Goal: Check status: Check status

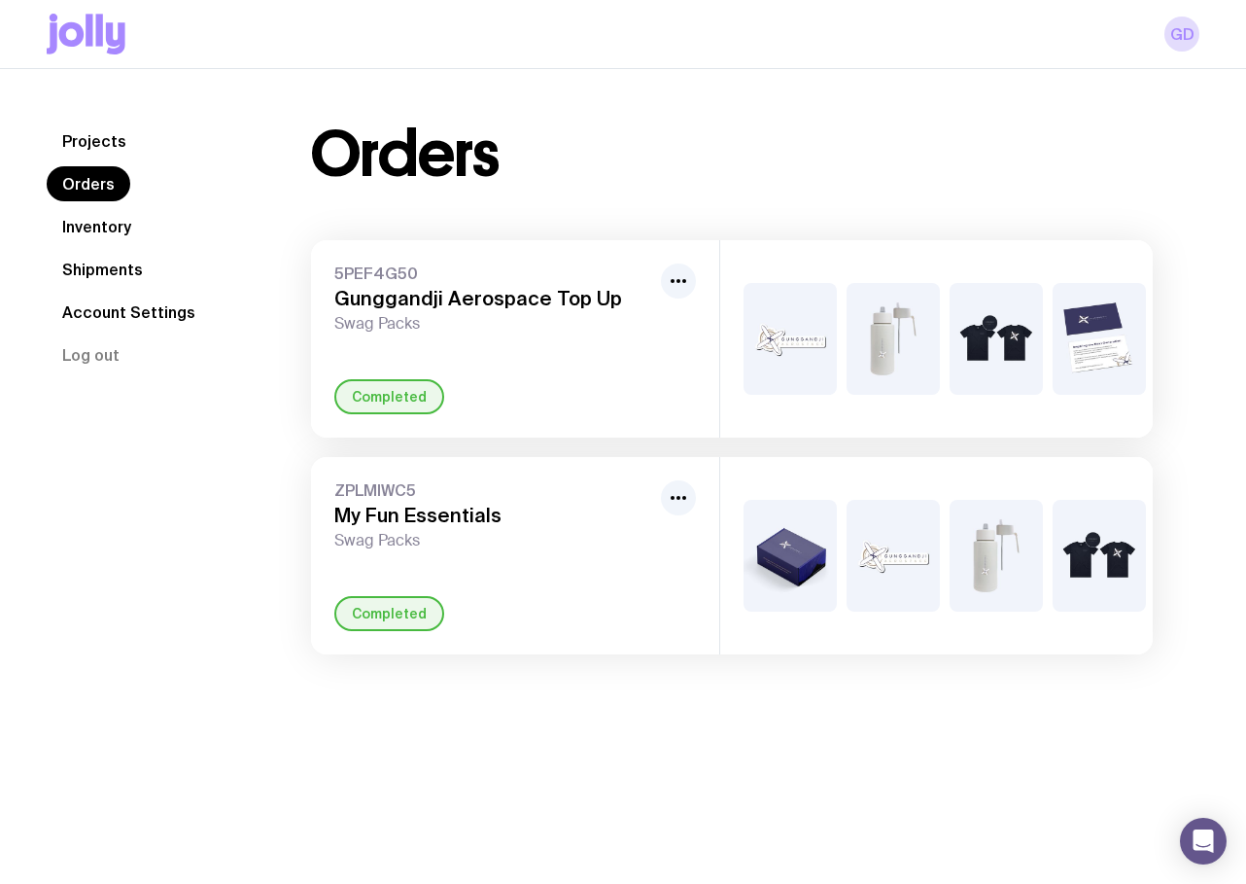
click at [479, 500] on span "ZPLMIWC5" at bounding box center [493, 489] width 319 height 19
click at [1144, 563] on div "+2" at bounding box center [1099, 556] width 93 height 112
drag, startPoint x: 609, startPoint y: 304, endPoint x: 269, endPoint y: 304, distance: 339.3
click at [269, 304] on div "Orders 5PEF4G50 Gunggandji Aerospace Top Up Swag Packs Completed +2 ZPLMIWC5 My…" at bounding box center [731, 388] width 935 height 531
click at [670, 206] on div "Orders 5PEF4G50 Gunggandji Aerospace Top Up Swag Packs Completed +2 ZPLMIWC5 My…" at bounding box center [731, 388] width 935 height 531
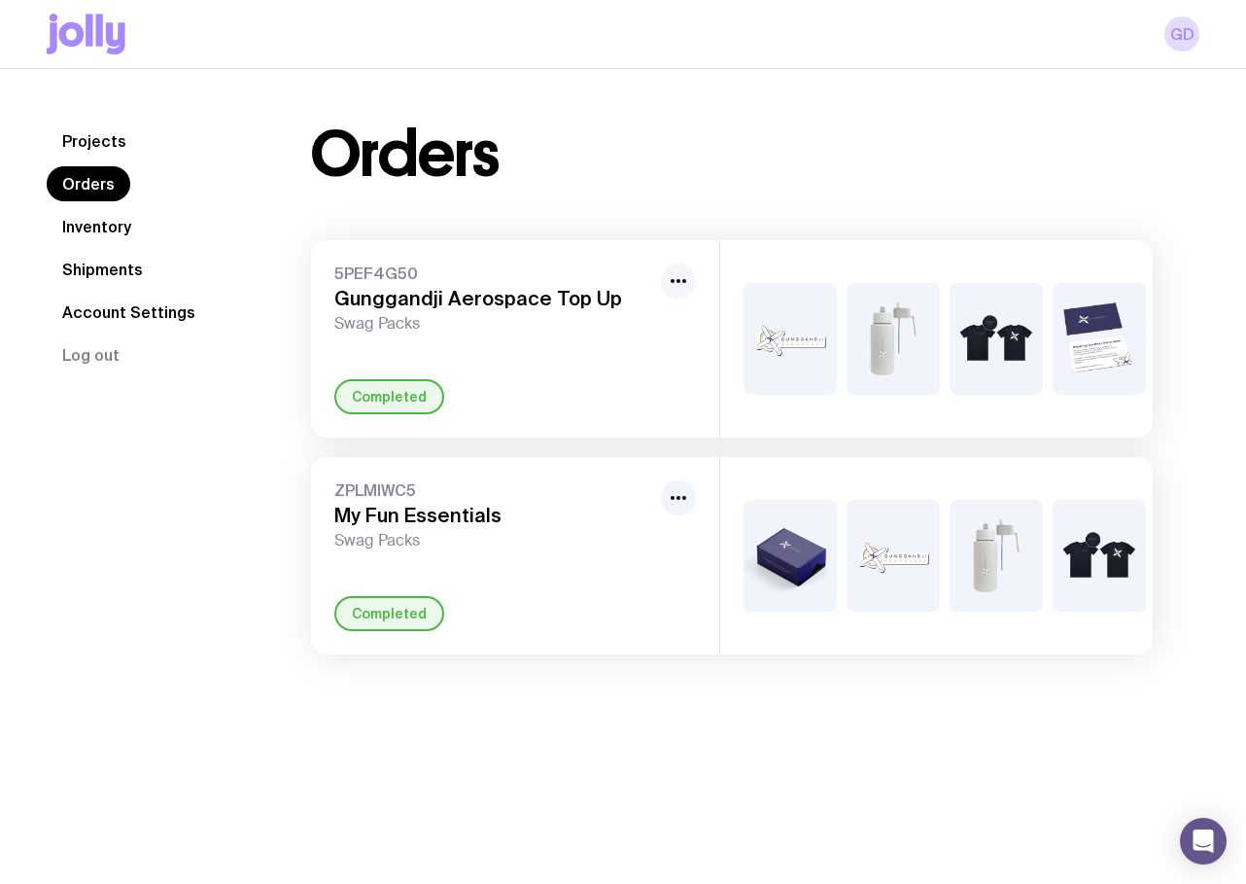
click at [691, 281] on button "button" at bounding box center [678, 280] width 35 height 35
click at [473, 377] on div "5PEF4G50 Gunggandji Aerospace Top Up Swag Packs Rename Completed" at bounding box center [515, 338] width 408 height 197
click at [878, 331] on img at bounding box center [893, 339] width 93 height 112
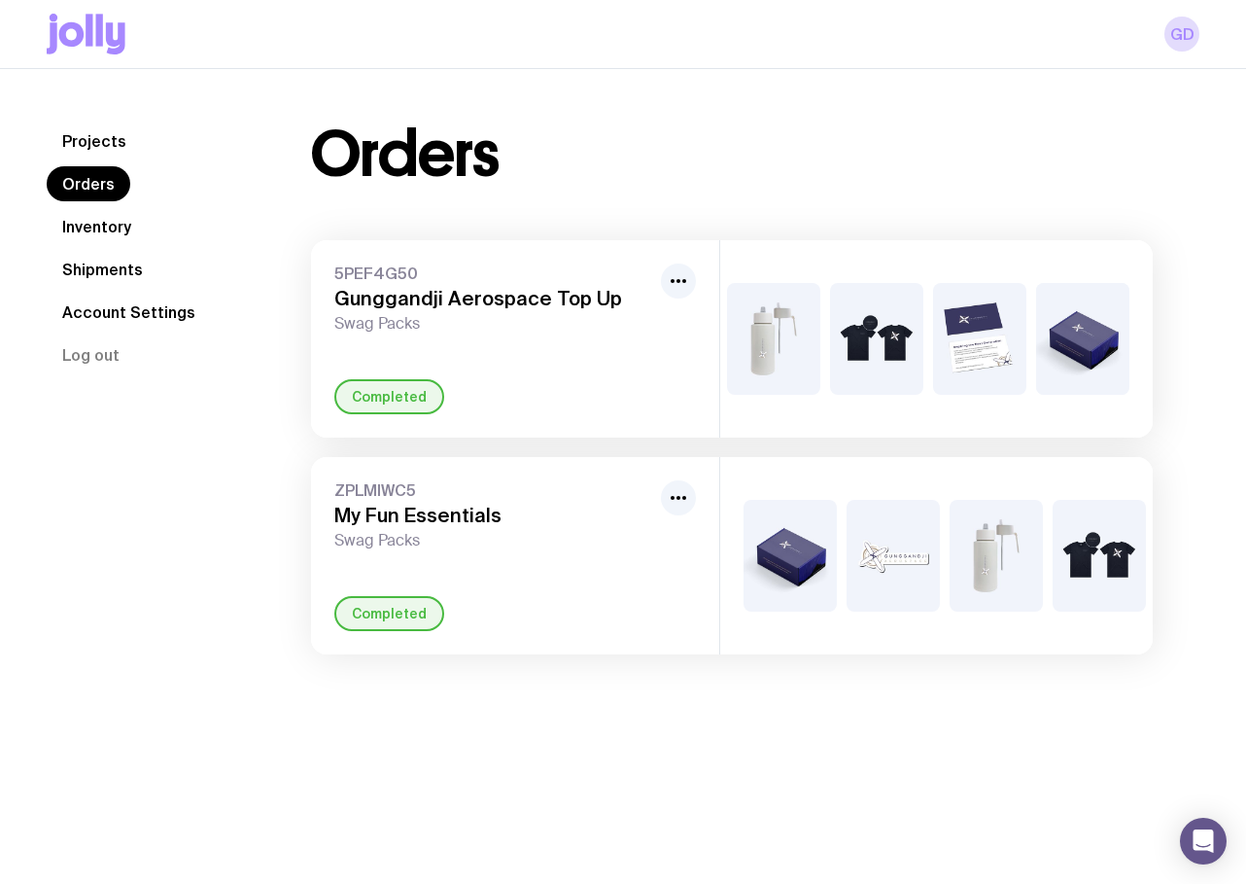
click at [1017, 348] on div "+2" at bounding box center [979, 339] width 93 height 112
click at [102, 231] on link "Inventory" at bounding box center [97, 226] width 100 height 35
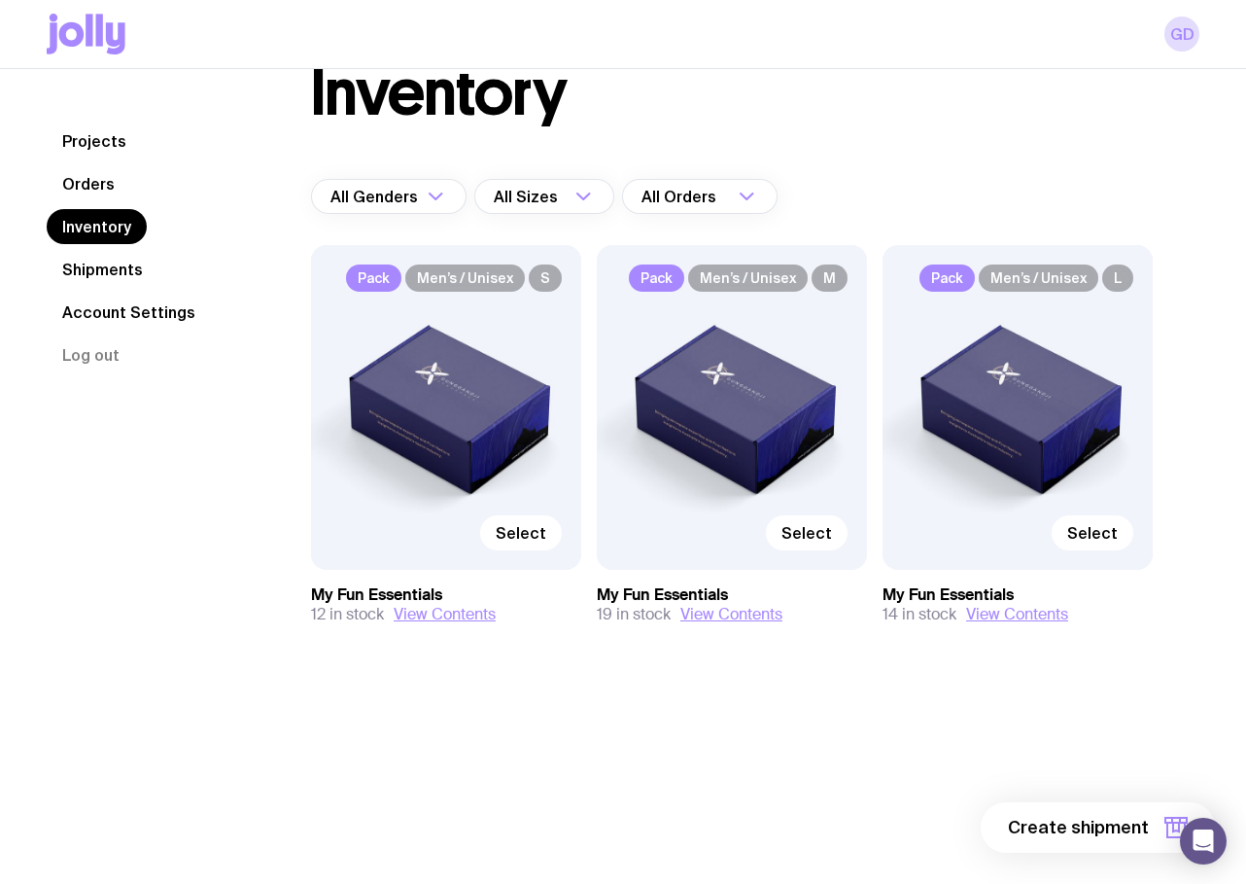
scroll to position [69, 0]
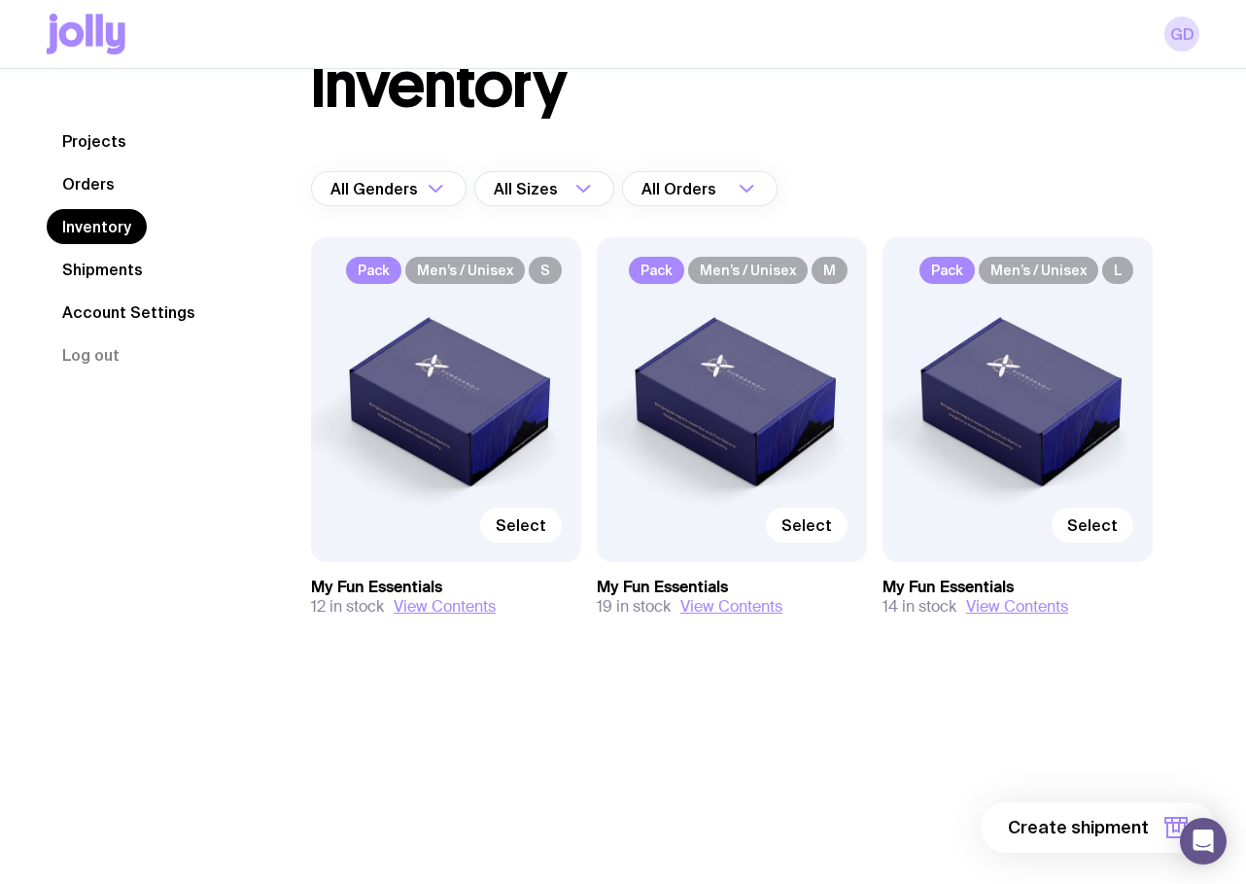
click at [122, 273] on link "Shipments" at bounding box center [103, 269] width 112 height 35
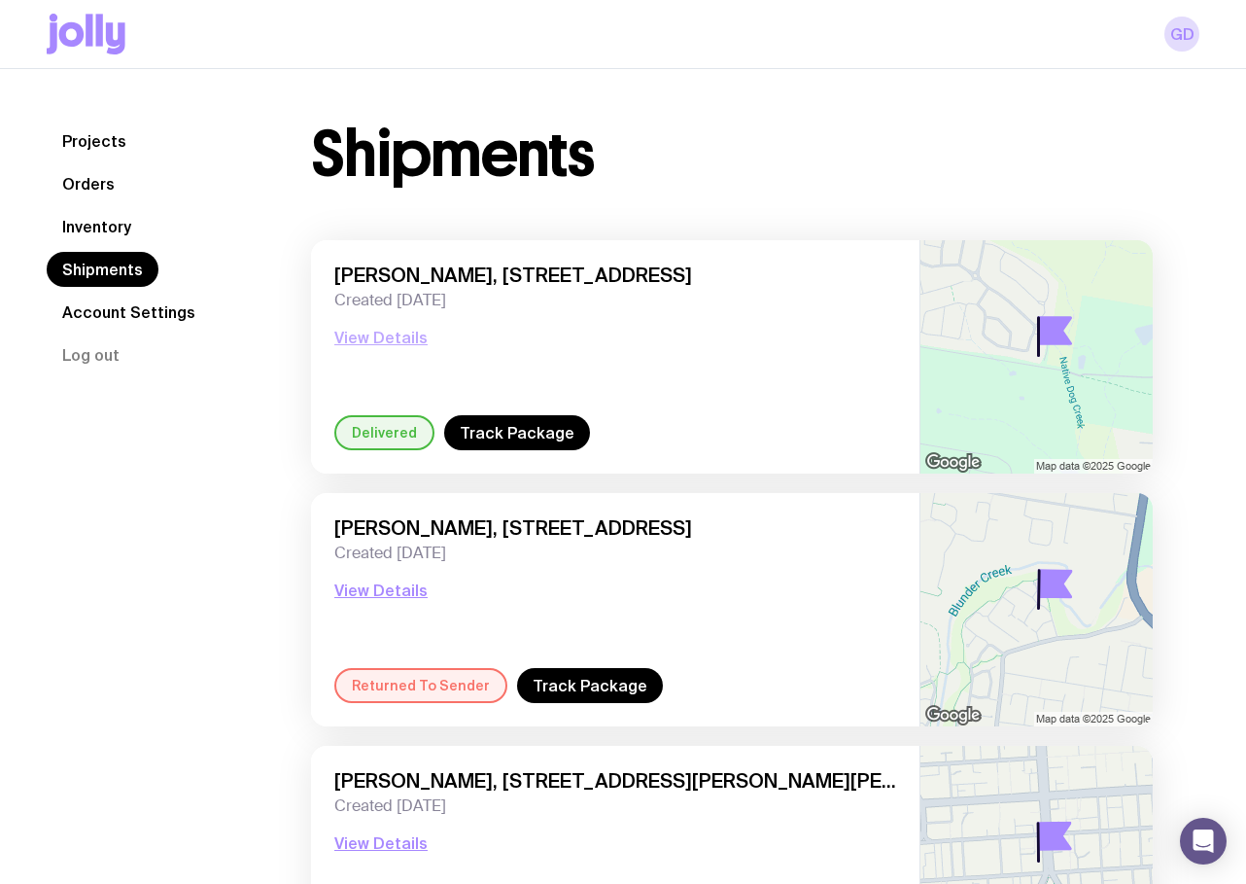
click at [385, 344] on button "View Details" at bounding box center [380, 337] width 93 height 23
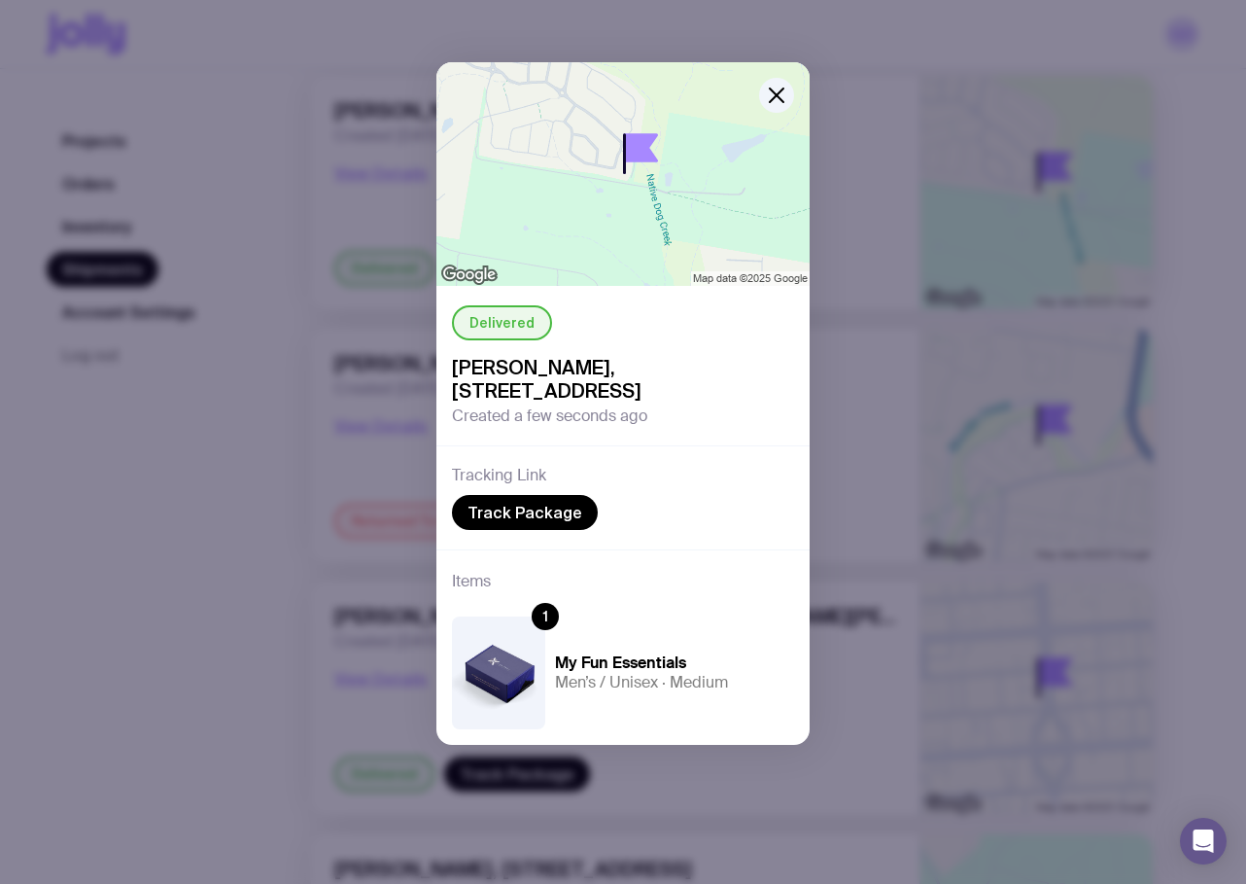
scroll to position [397, 0]
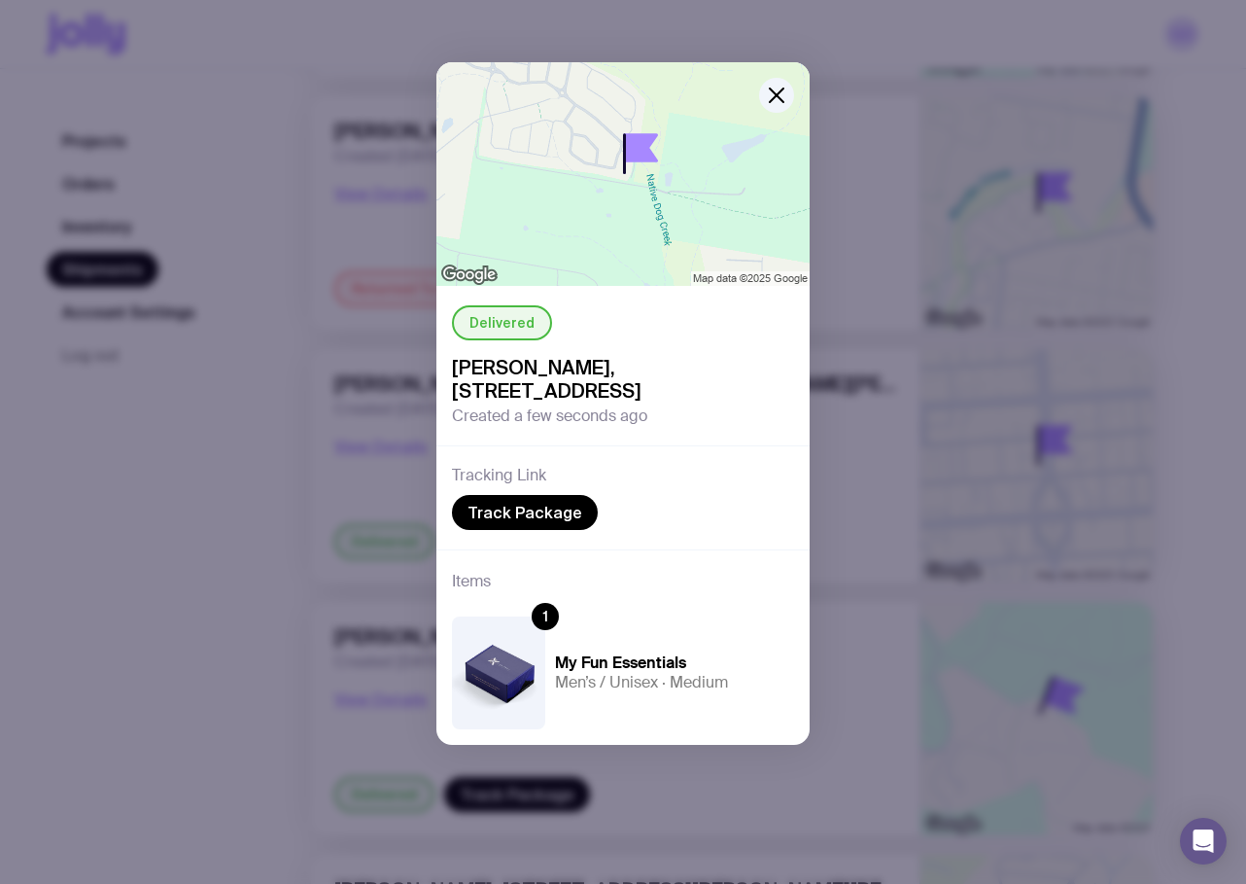
click at [773, 113] on div at bounding box center [716, 118] width 187 height 112
click at [769, 87] on icon "button" at bounding box center [776, 95] width 23 height 23
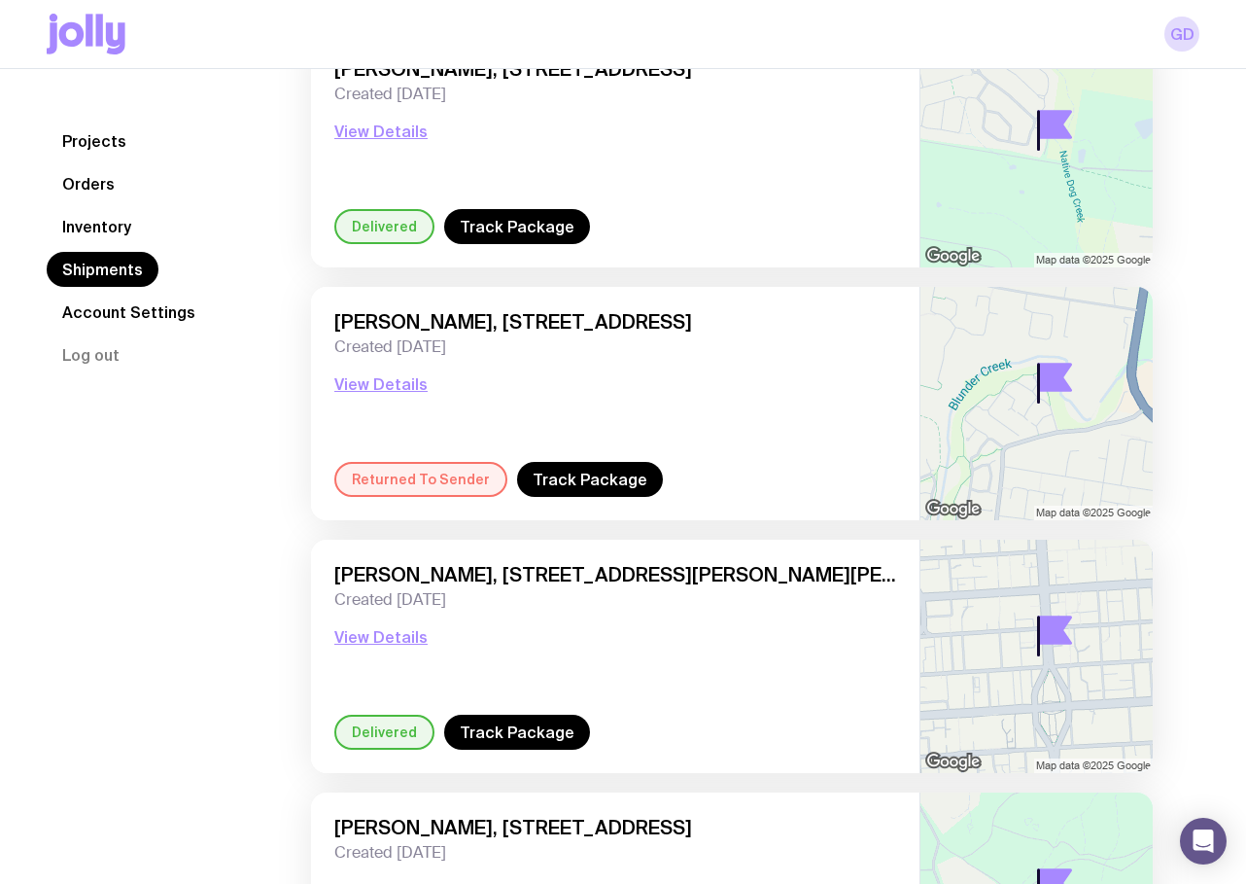
scroll to position [210, 0]
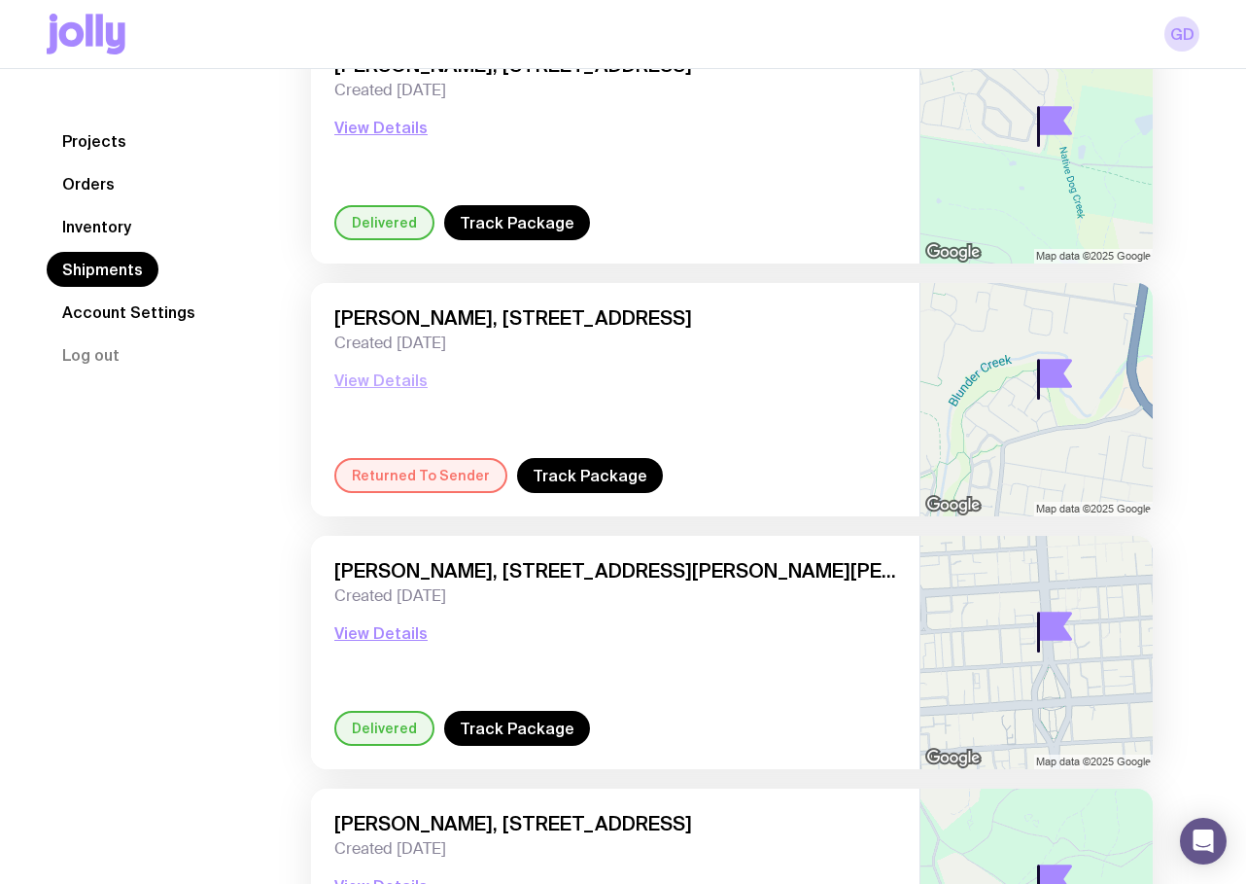
click at [349, 374] on button "View Details" at bounding box center [380, 379] width 93 height 23
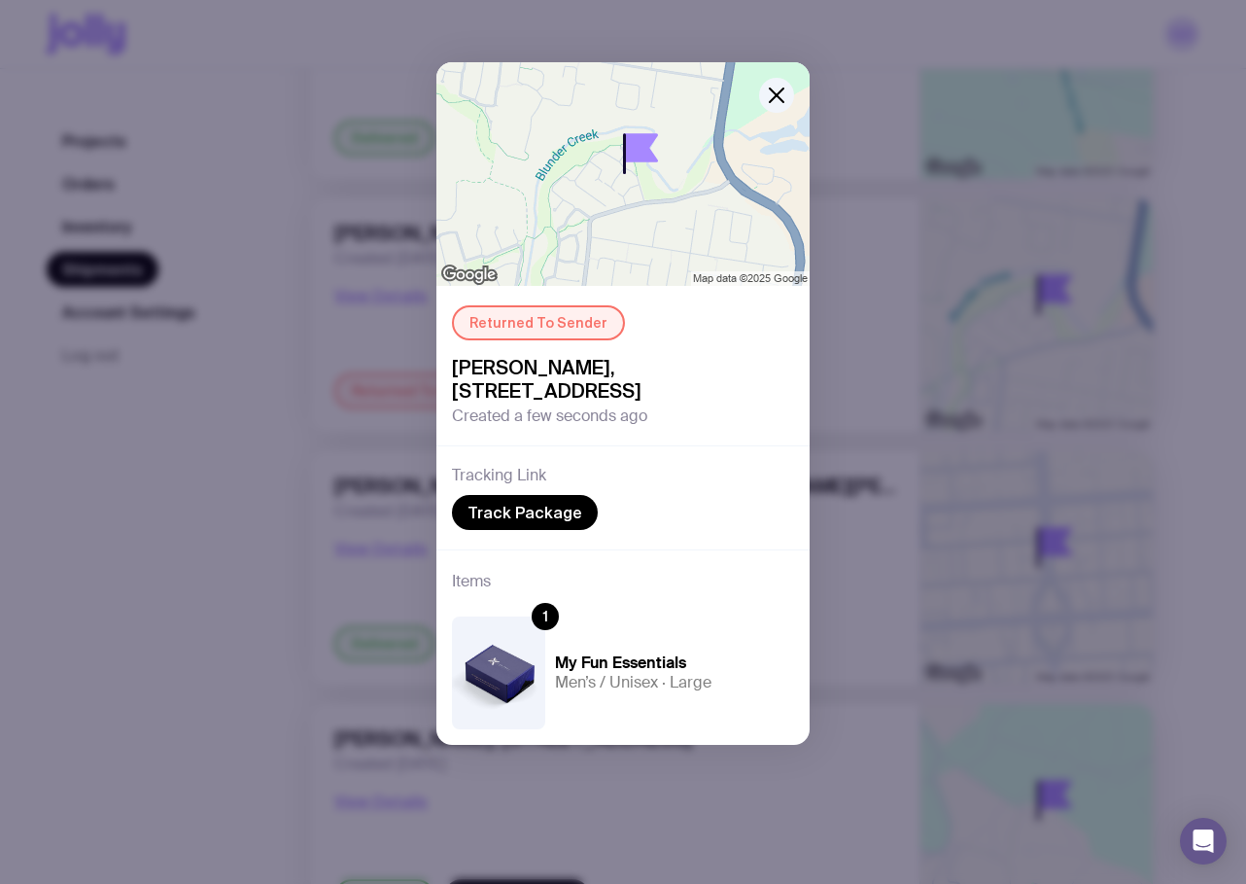
scroll to position [313, 0]
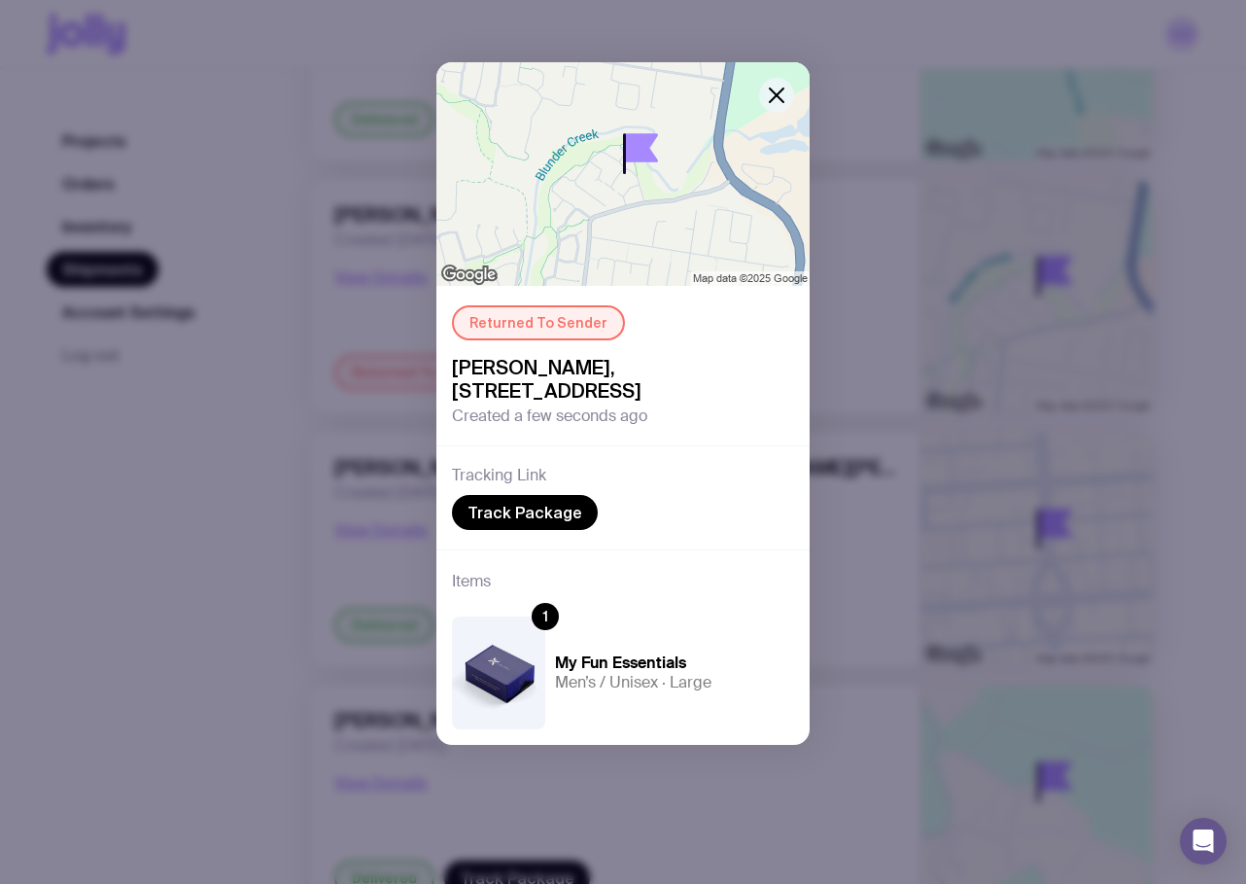
click at [774, 96] on icon "button" at bounding box center [777, 95] width 14 height 14
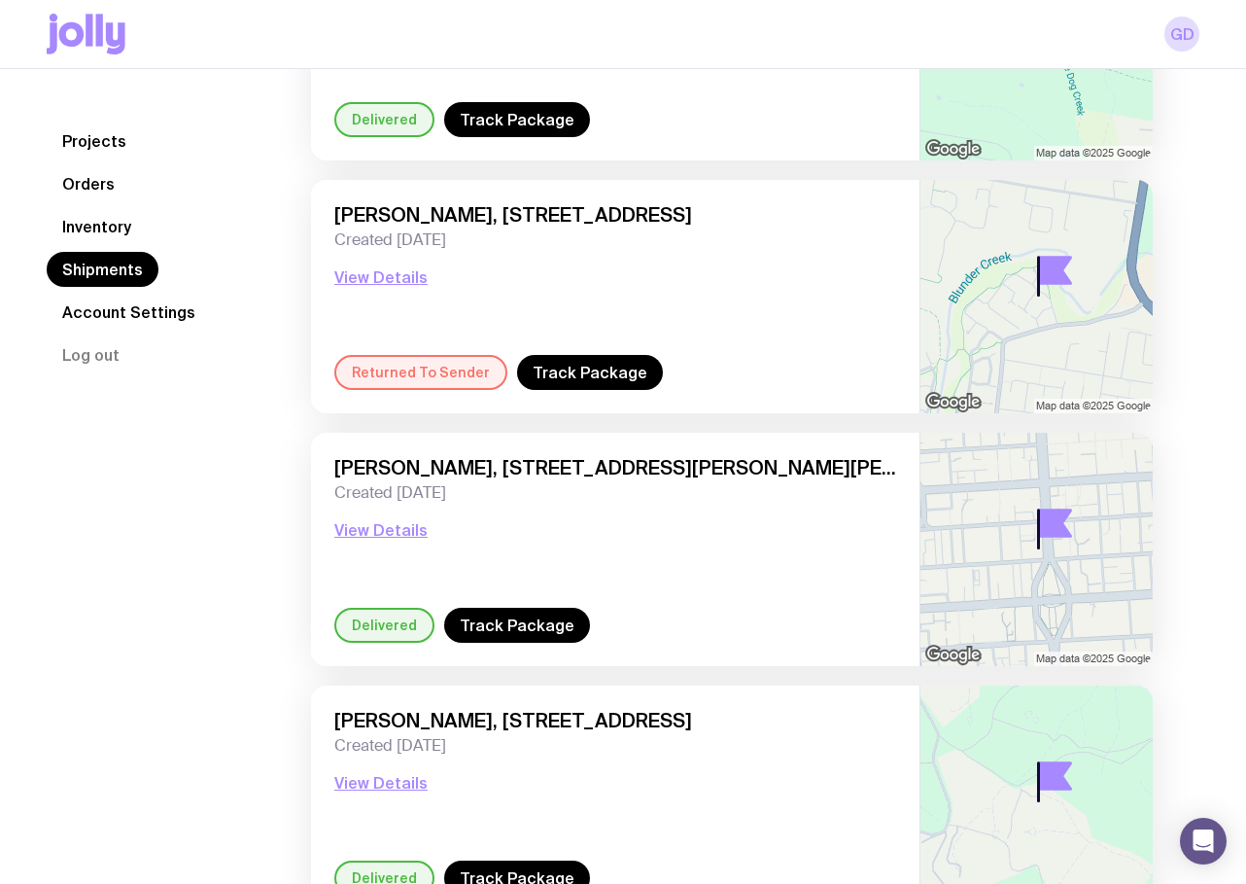
click at [88, 220] on link "Inventory" at bounding box center [97, 226] width 100 height 35
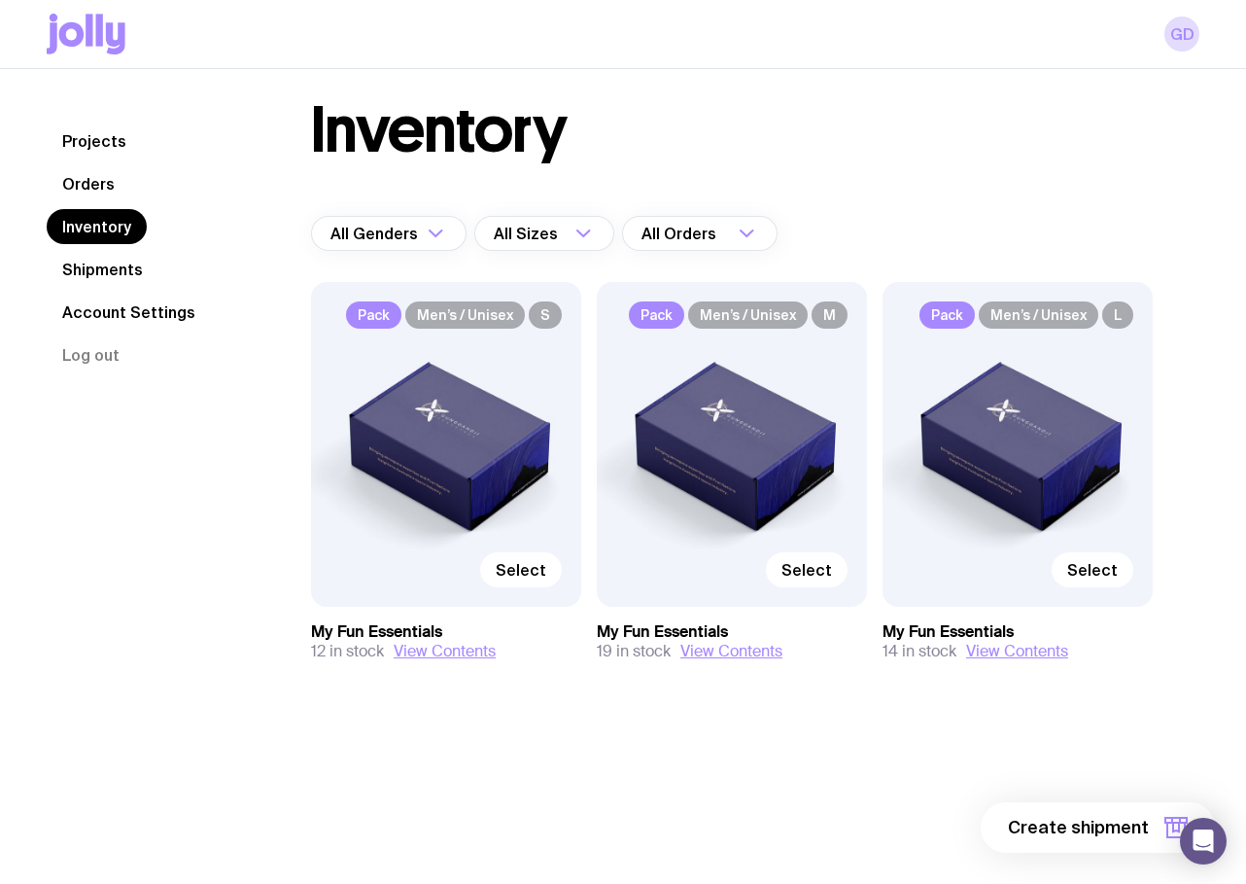
scroll to position [69, 0]
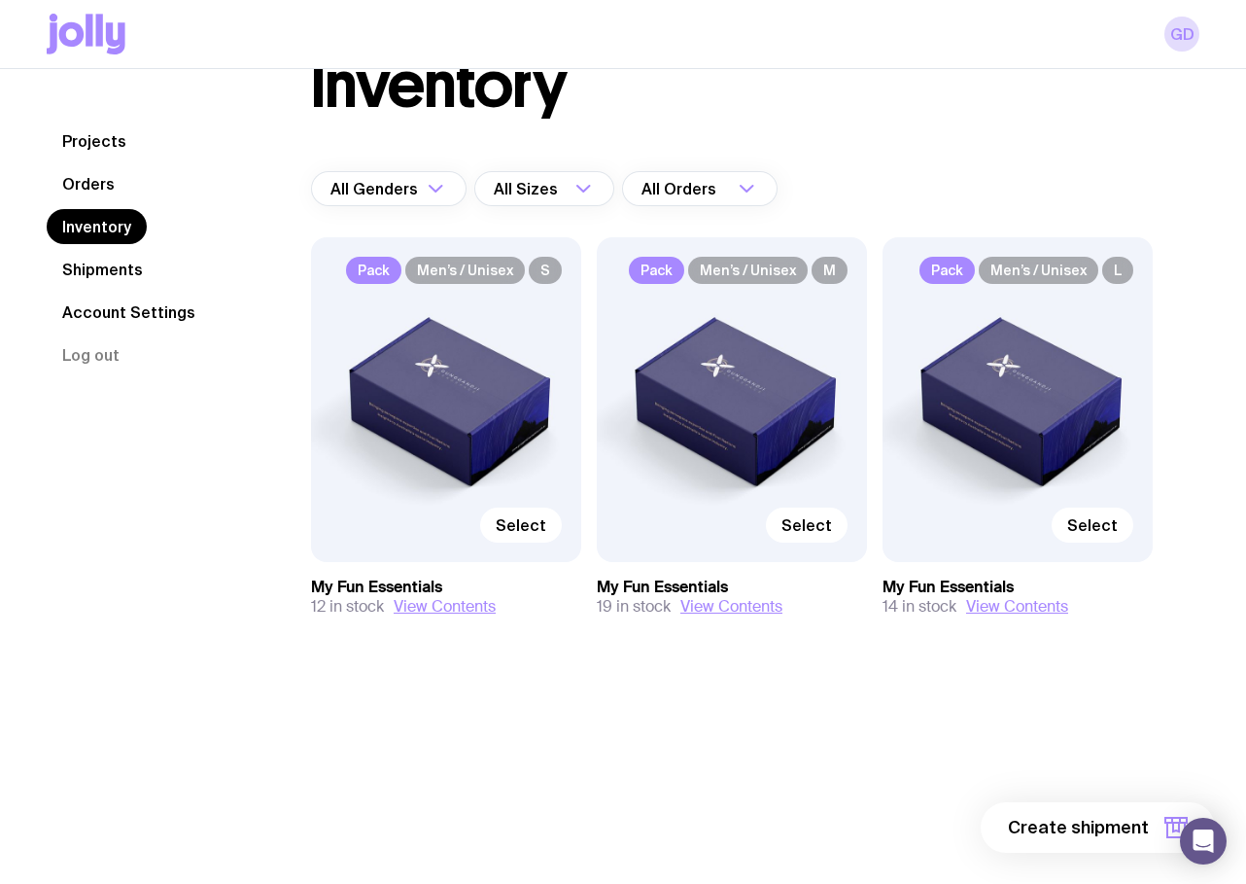
click at [38, 179] on div "Projects Orders Inventory Shipments Account Settings Log out Projects Orders In…" at bounding box center [623, 374] width 1246 height 749
click at [79, 179] on link "Orders" at bounding box center [89, 183] width 84 height 35
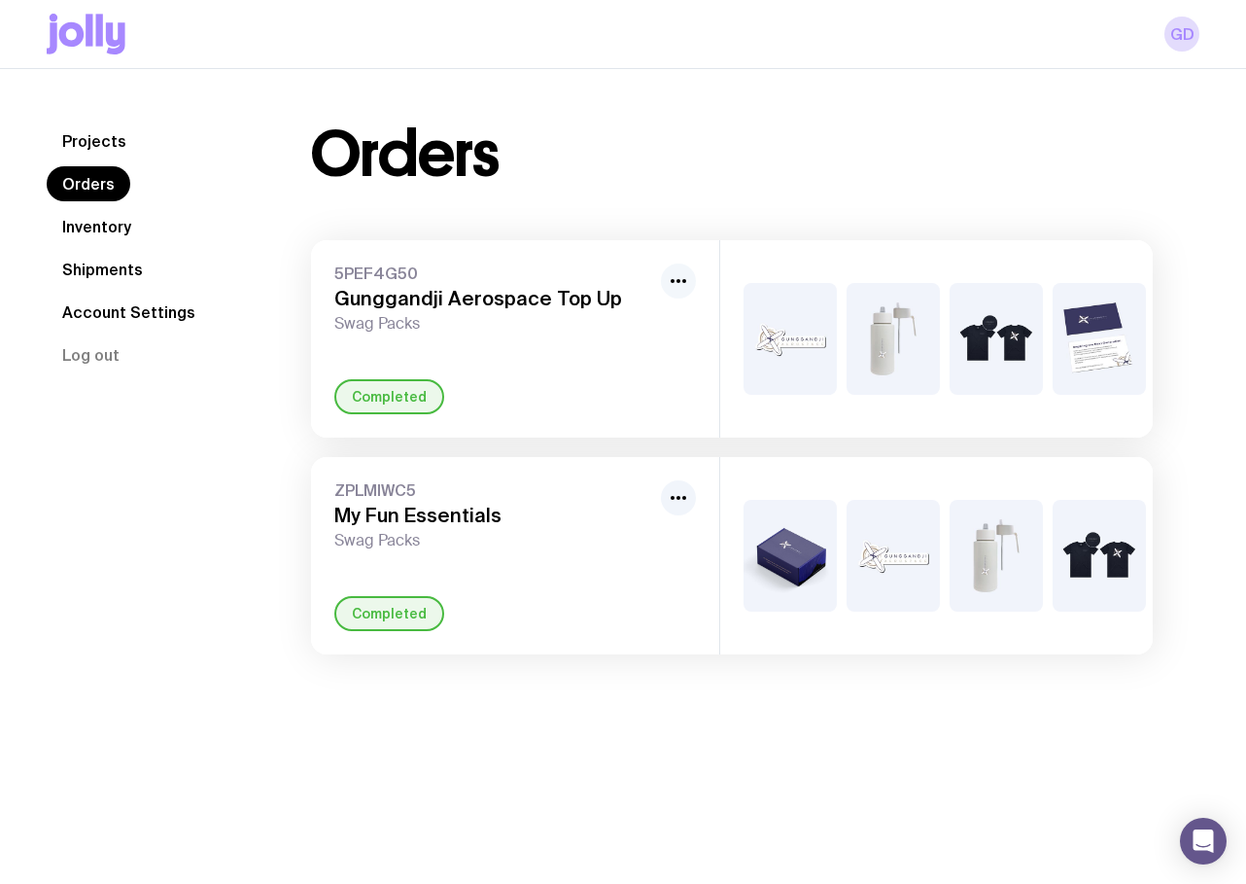
click at [682, 282] on icon "button" at bounding box center [678, 280] width 23 height 23
click at [406, 294] on h3 "Gunggandji Aerospace Top Up" at bounding box center [493, 298] width 319 height 23
click at [392, 336] on div "5PEF4G50 Gunggandji Aerospace Top Up Swag Packs Completed" at bounding box center [515, 338] width 408 height 197
click at [71, 131] on link "Projects" at bounding box center [94, 140] width 95 height 35
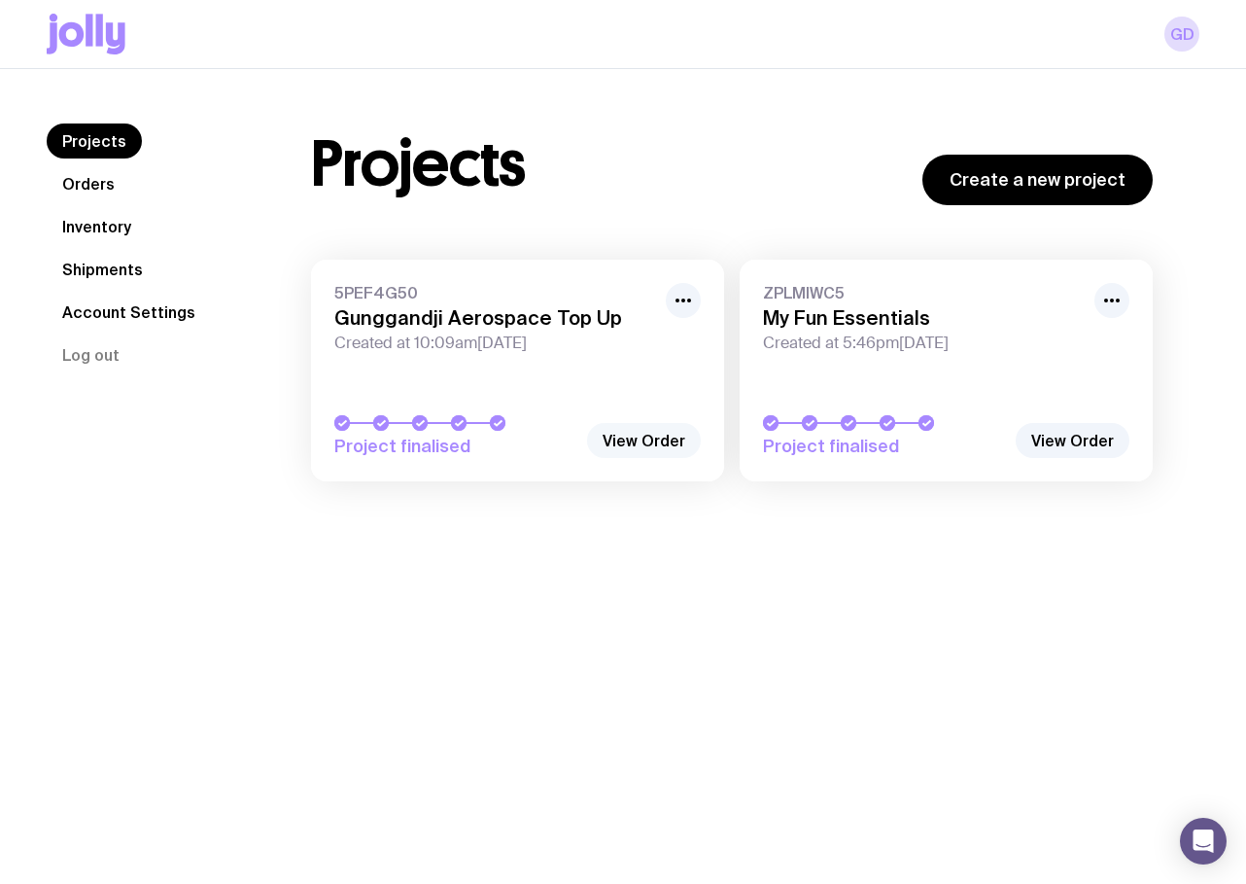
click at [646, 444] on link "View Order" at bounding box center [644, 440] width 114 height 35
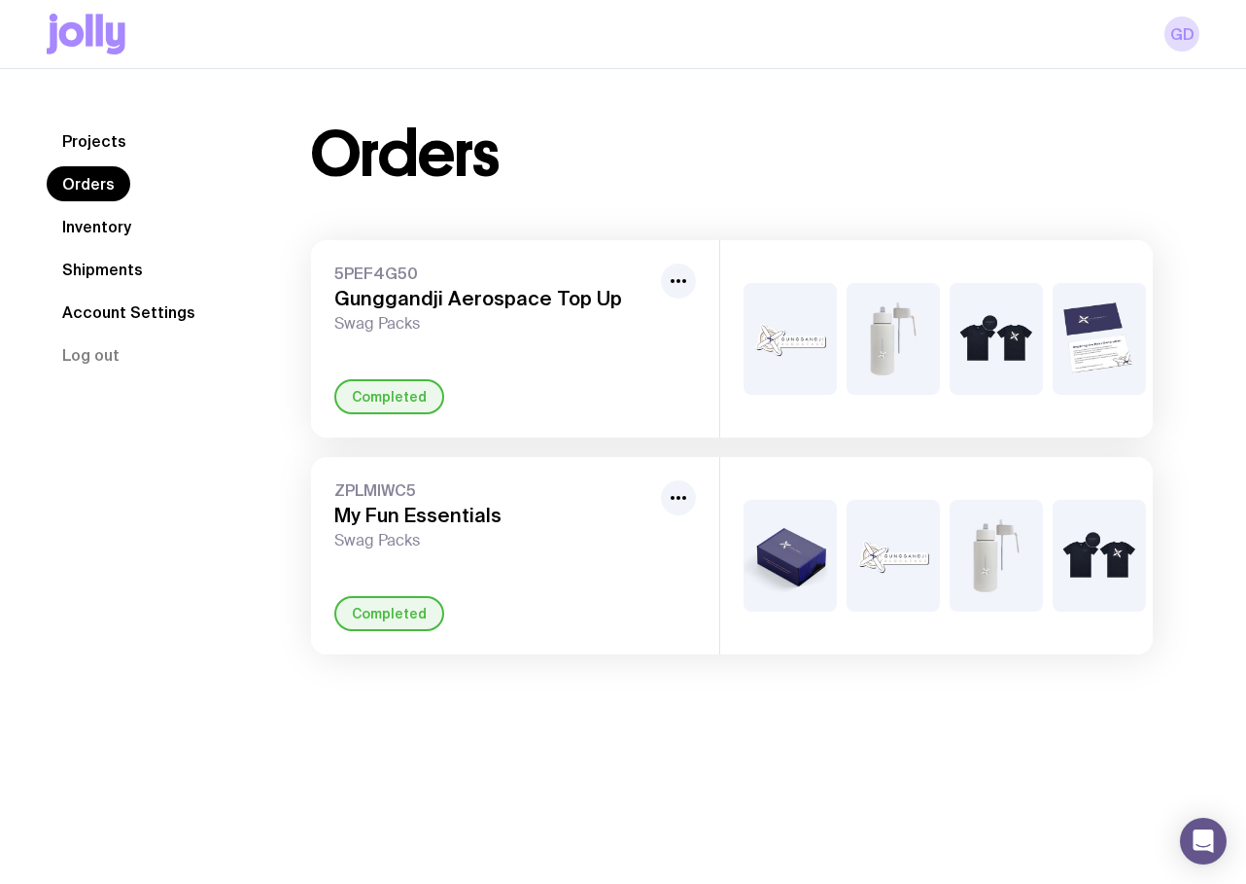
click at [89, 149] on link "Projects" at bounding box center [94, 140] width 95 height 35
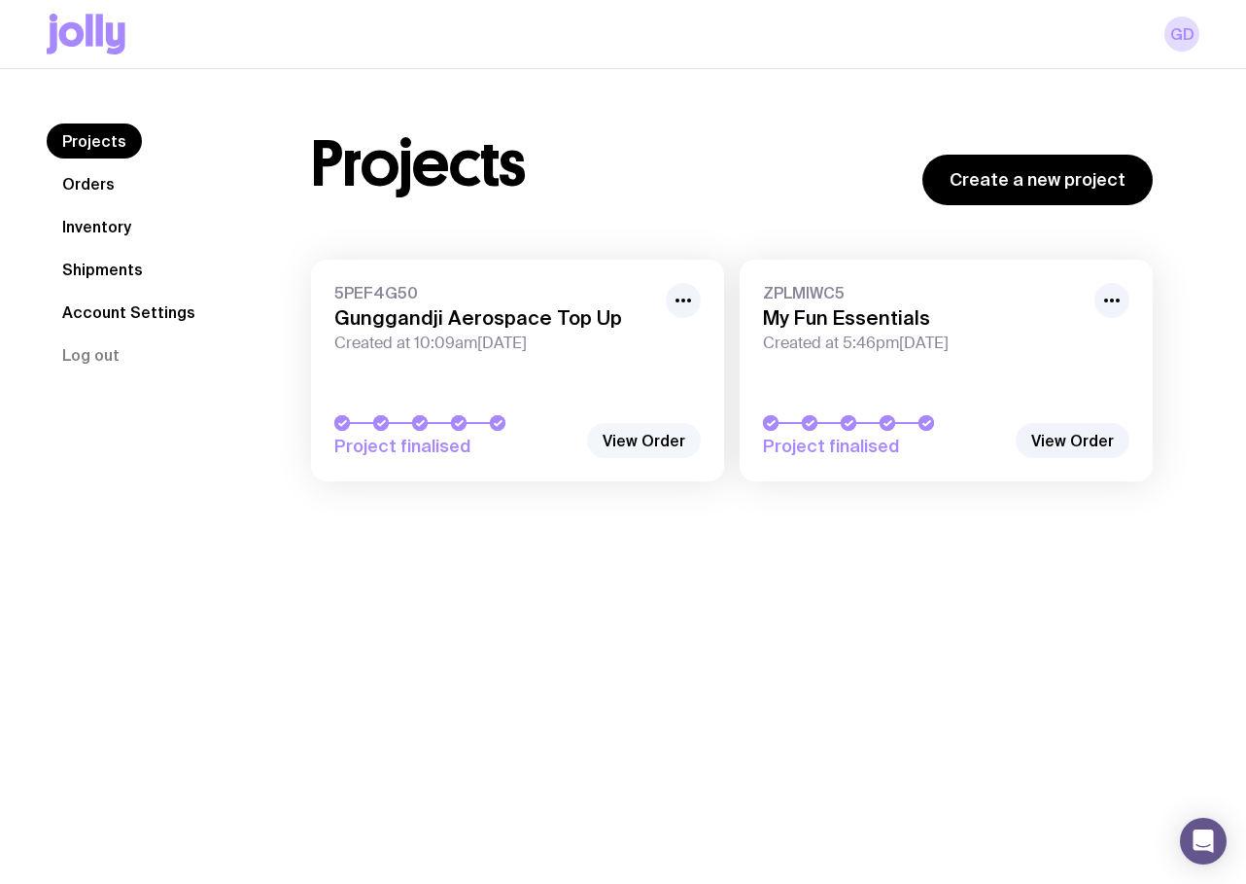
click at [649, 451] on link "View Order" at bounding box center [644, 440] width 114 height 35
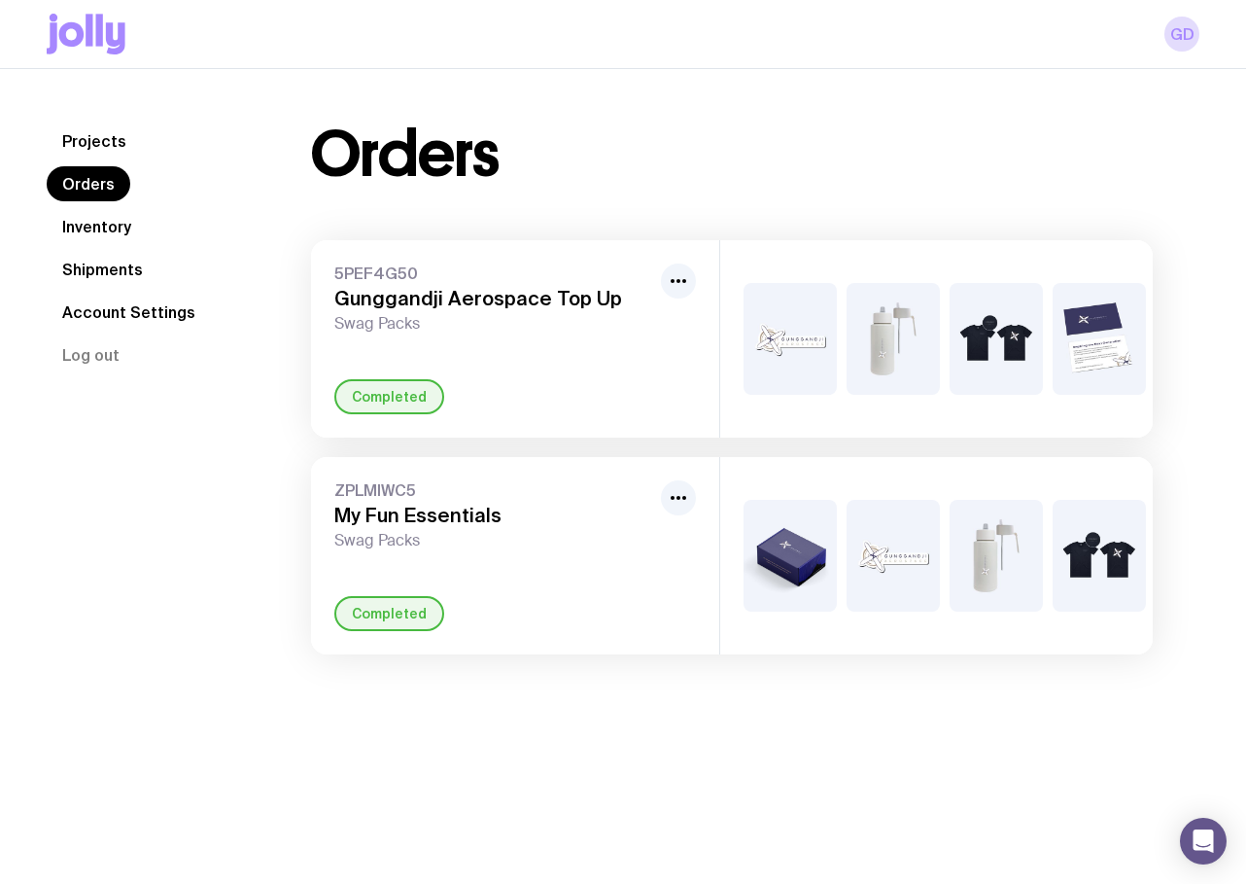
click at [509, 301] on h3 "Gunggandji Aerospace Top Up" at bounding box center [493, 298] width 319 height 23
click at [93, 147] on link "Projects" at bounding box center [94, 140] width 95 height 35
